Goal: Information Seeking & Learning: Learn about a topic

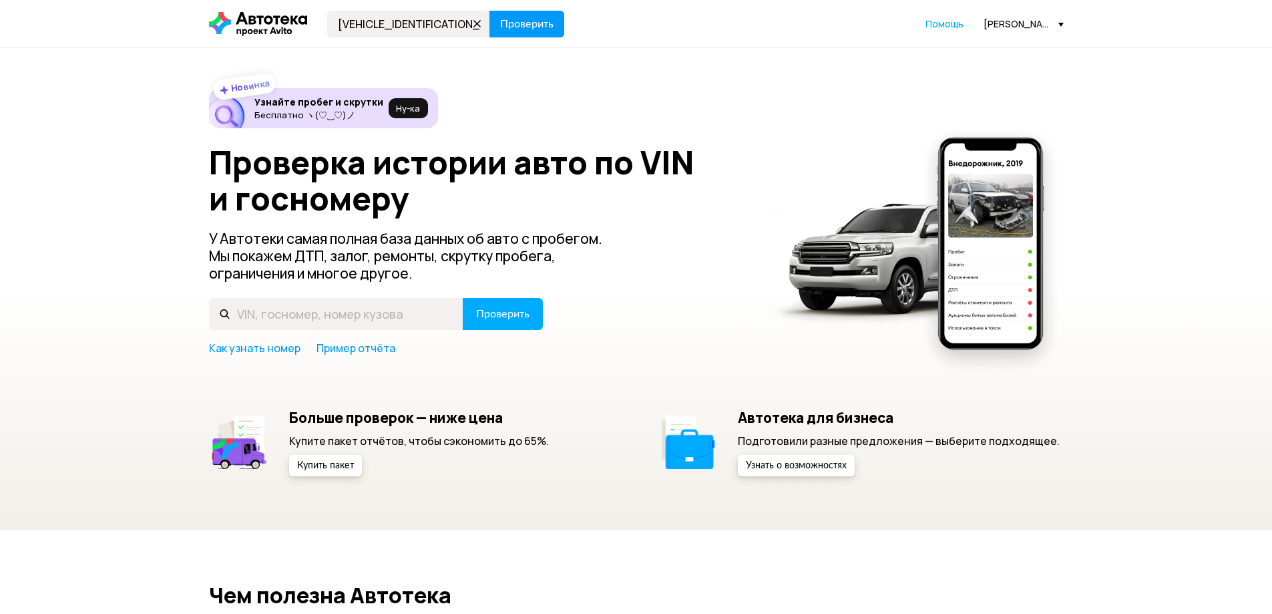
type input "[VEHICLE_IDENTIFICATION_NUMBER]"
click at [530, 22] on span "Проверить" at bounding box center [526, 24] width 53 height 11
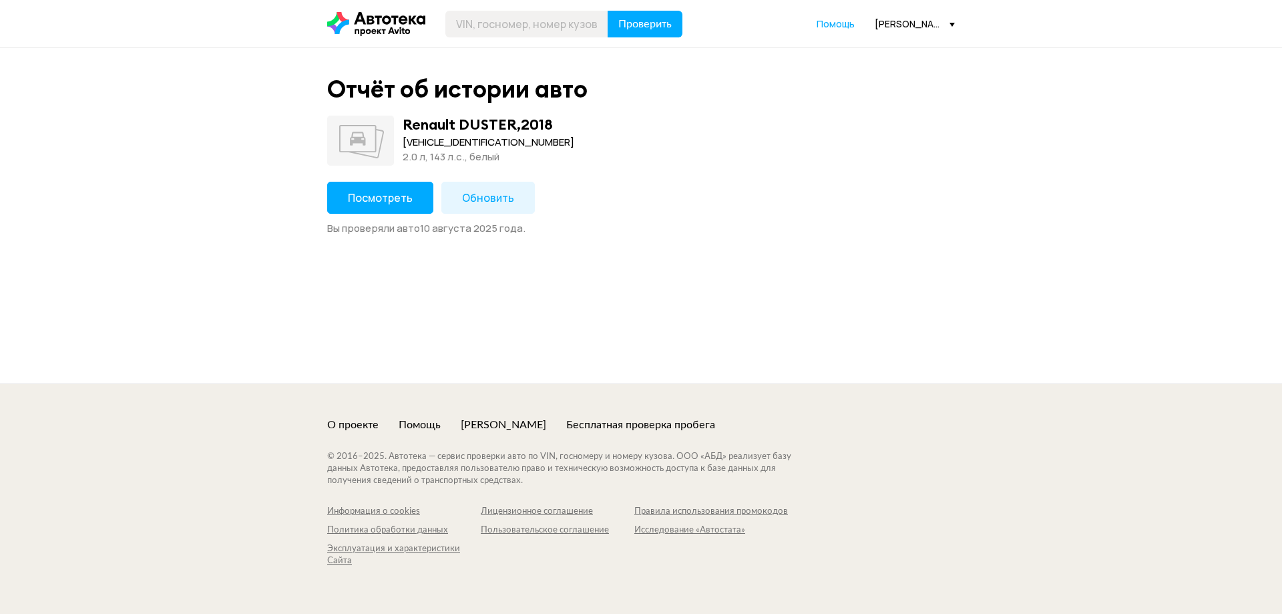
click at [407, 208] on button "Посмотреть" at bounding box center [380, 198] width 106 height 32
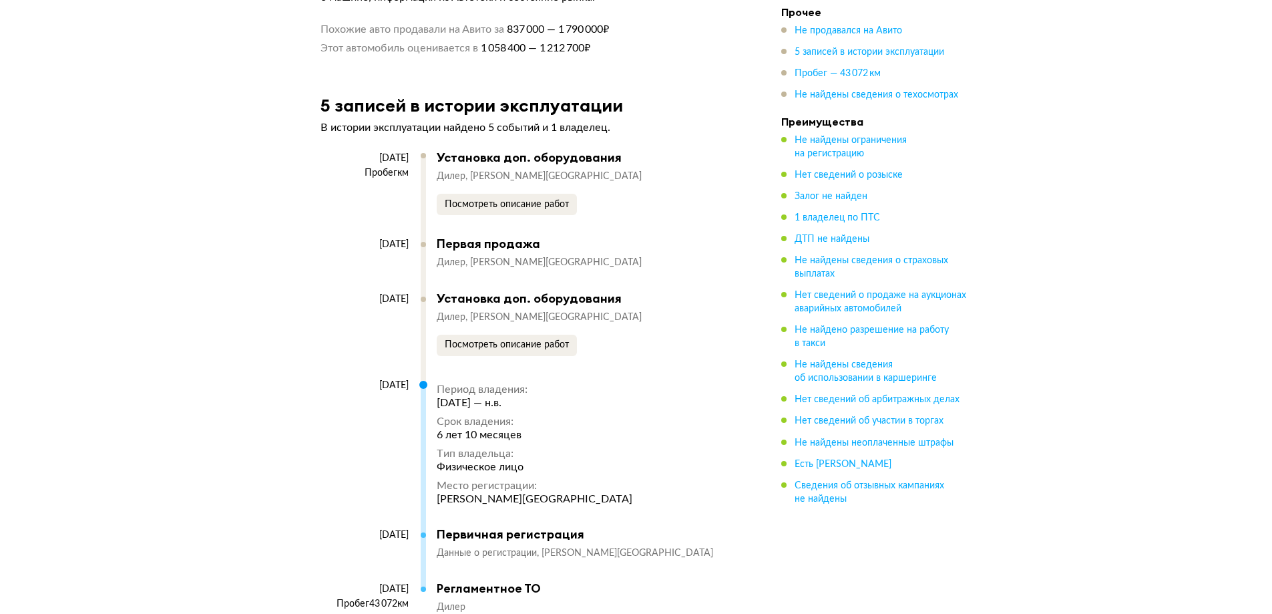
scroll to position [2137, 0]
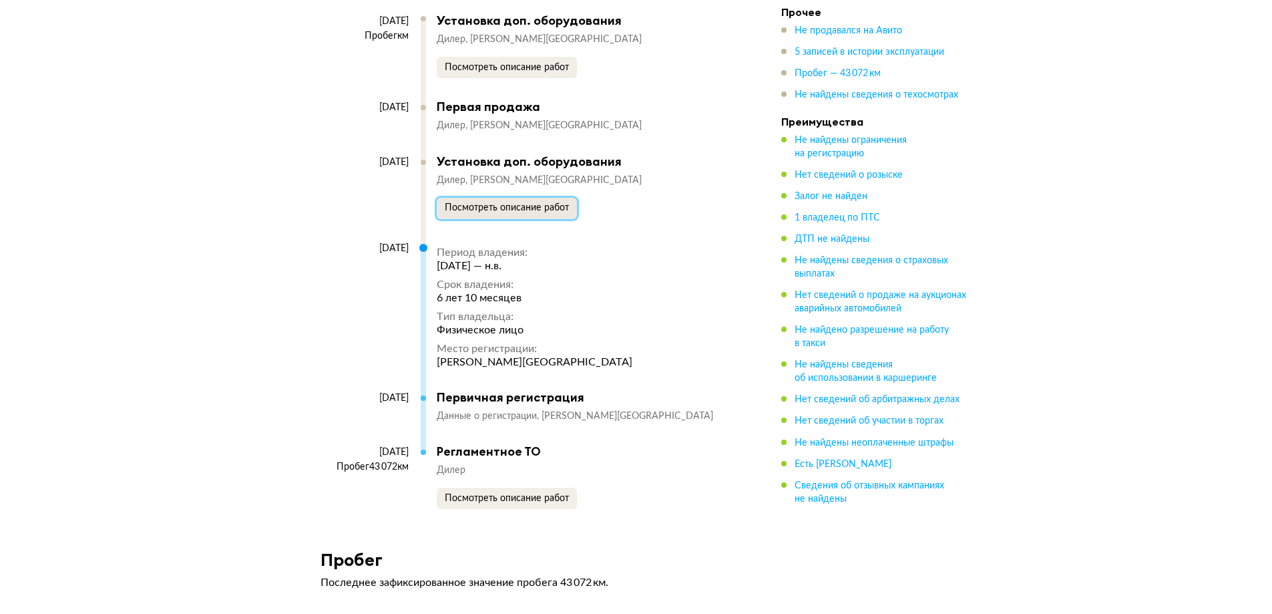
click at [472, 212] on span "Посмотреть описание работ" at bounding box center [507, 207] width 124 height 9
click at [522, 503] on span "Посмотреть описание работ" at bounding box center [507, 497] width 124 height 9
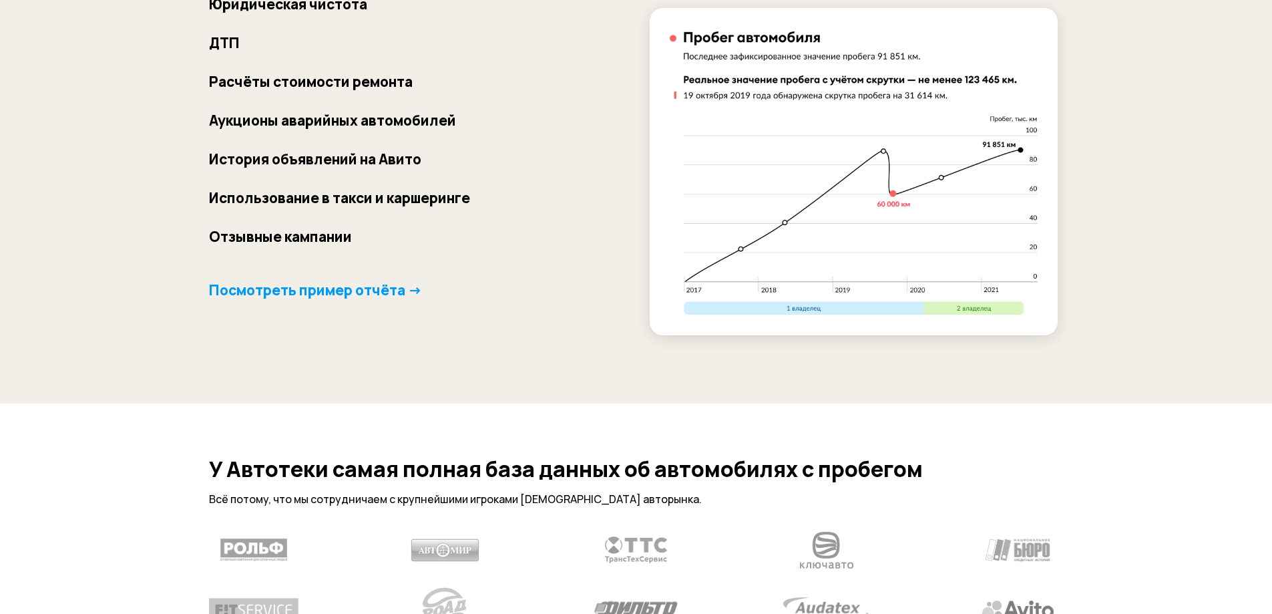
scroll to position [1002, 0]
